Goal: Navigation & Orientation: Find specific page/section

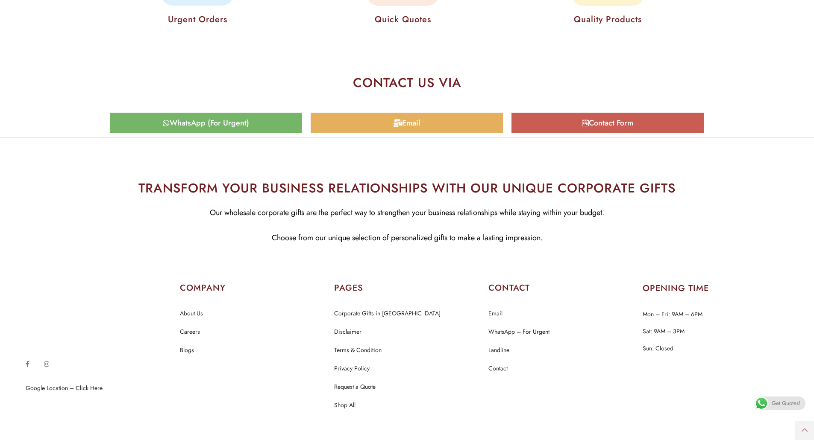
scroll to position [4178, 0]
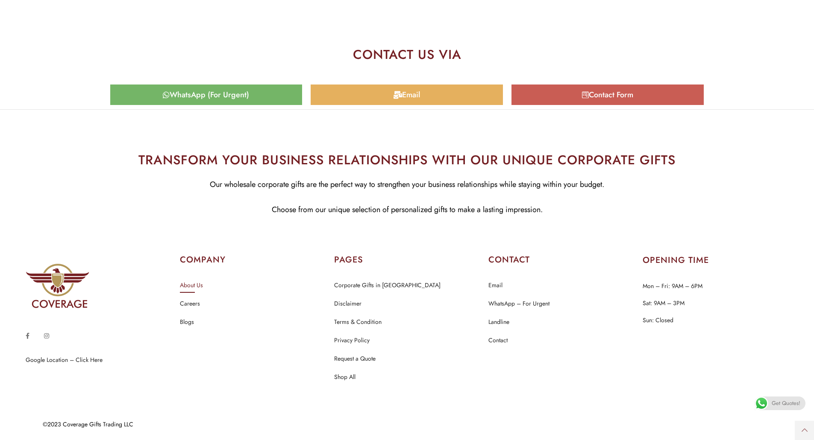
click at [195, 284] on link "About Us" at bounding box center [191, 285] width 23 height 11
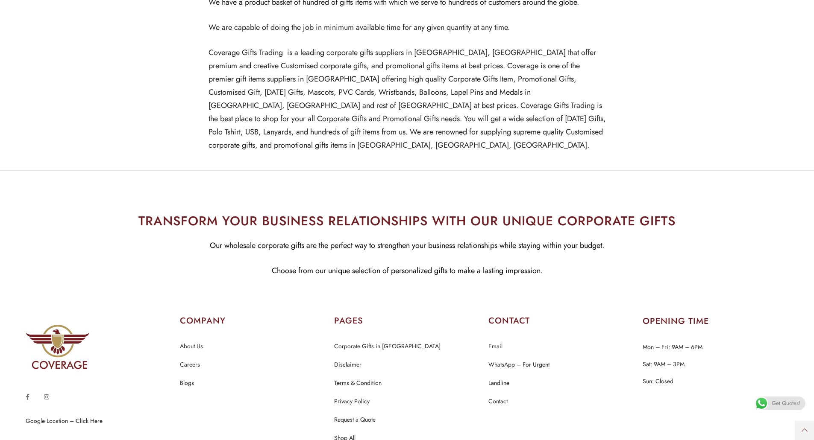
scroll to position [645, 0]
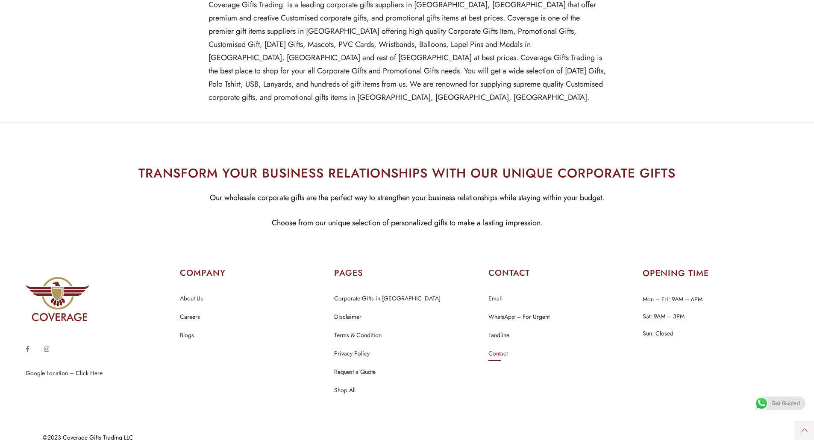
click at [504, 349] on link "Contact" at bounding box center [497, 354] width 19 height 11
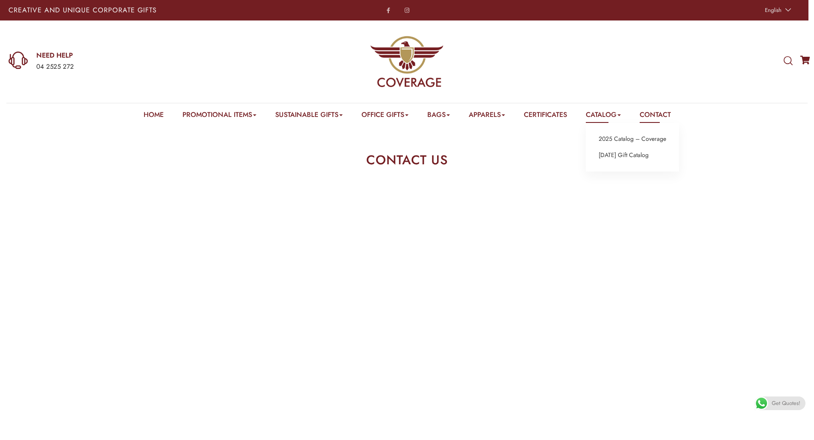
click at [619, 116] on link "Catalog" at bounding box center [603, 116] width 35 height 13
click at [631, 141] on link "2025 Catalog – Coverage" at bounding box center [632, 139] width 67 height 11
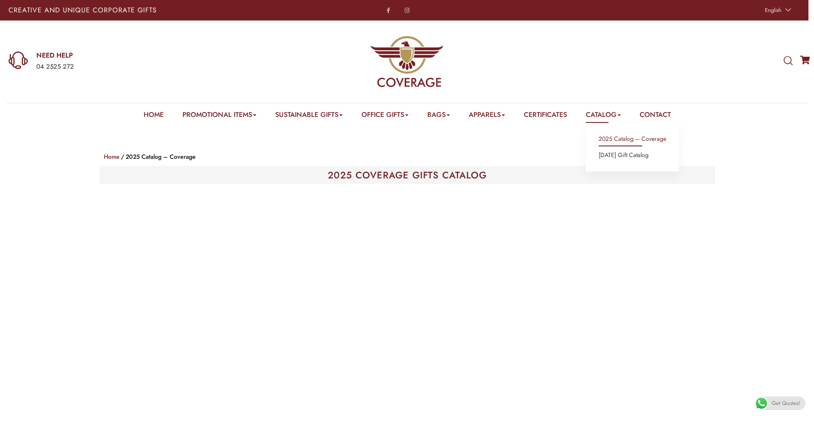
click at [621, 116] on link "Catalog" at bounding box center [603, 116] width 35 height 13
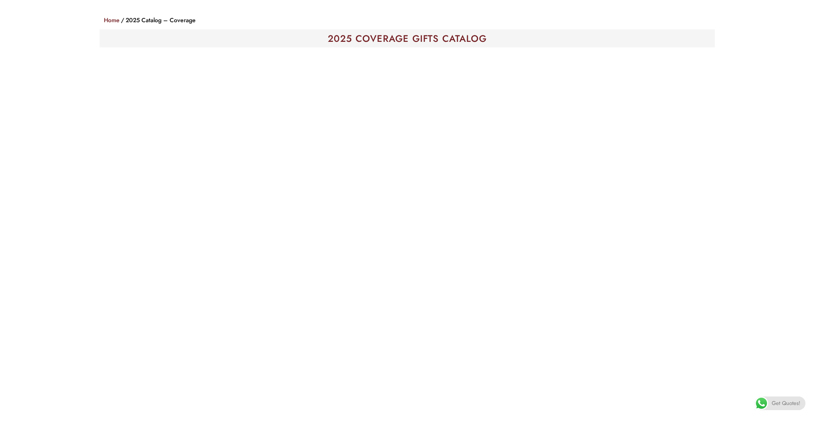
scroll to position [138, 0]
